Goal: Entertainment & Leisure: Consume media (video, audio)

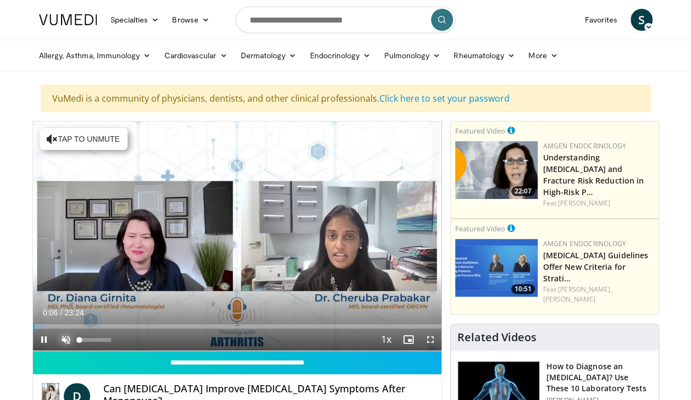
click at [66, 340] on span "Video Player" at bounding box center [66, 340] width 22 height 22
click at [44, 338] on span "Video Player" at bounding box center [44, 340] width 22 height 22
click at [43, 340] on span "Video Player" at bounding box center [44, 340] width 22 height 22
click at [43, 336] on span "Video Player" at bounding box center [44, 340] width 22 height 22
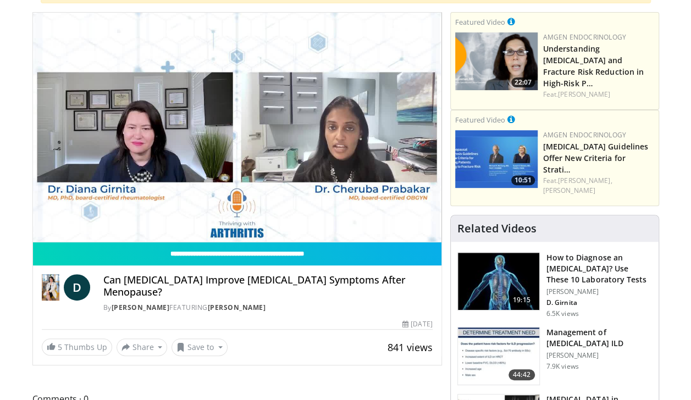
scroll to position [112, 0]
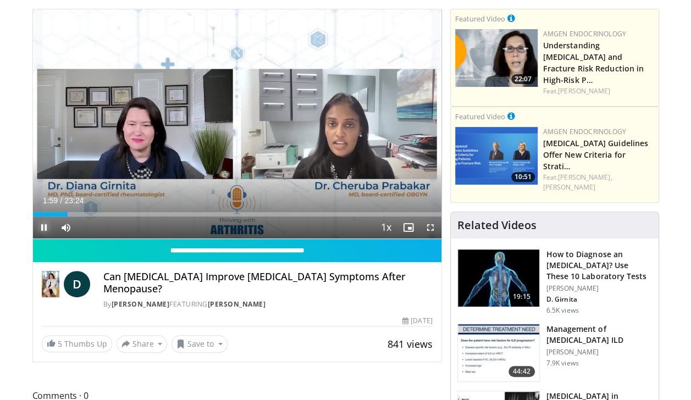
click at [41, 228] on span "Video Player" at bounding box center [44, 228] width 22 height 22
